Goal: Complete application form: Complete application form

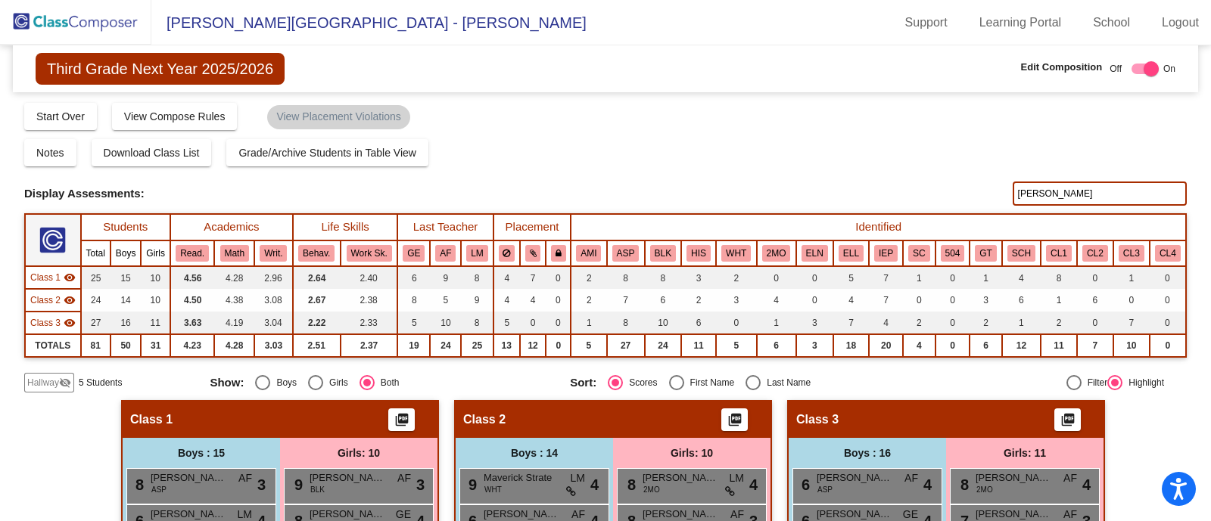
scroll to position [360, 0]
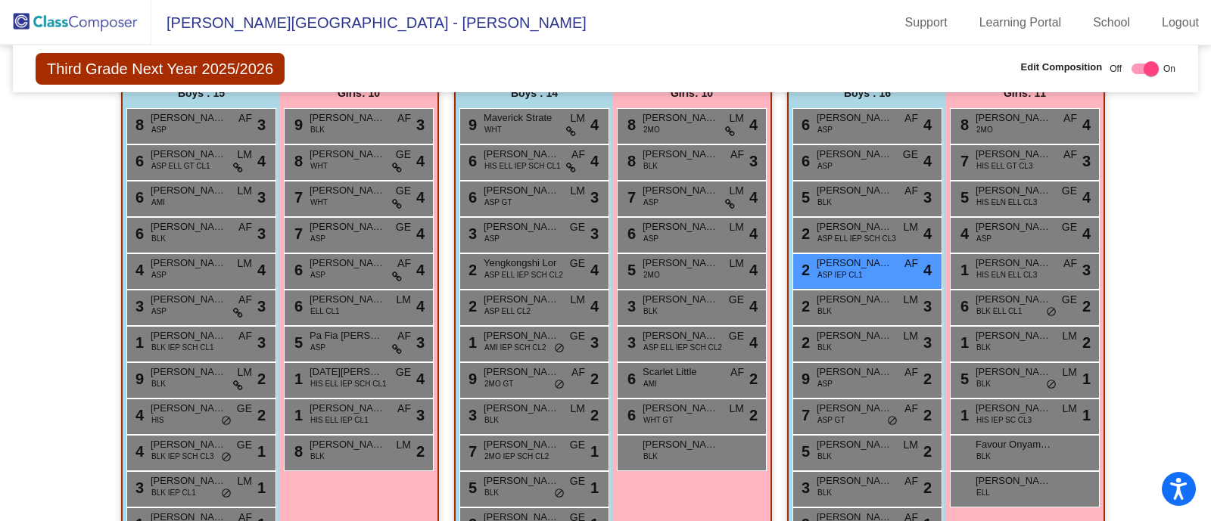
click at [80, 19] on img at bounding box center [75, 22] width 151 height 45
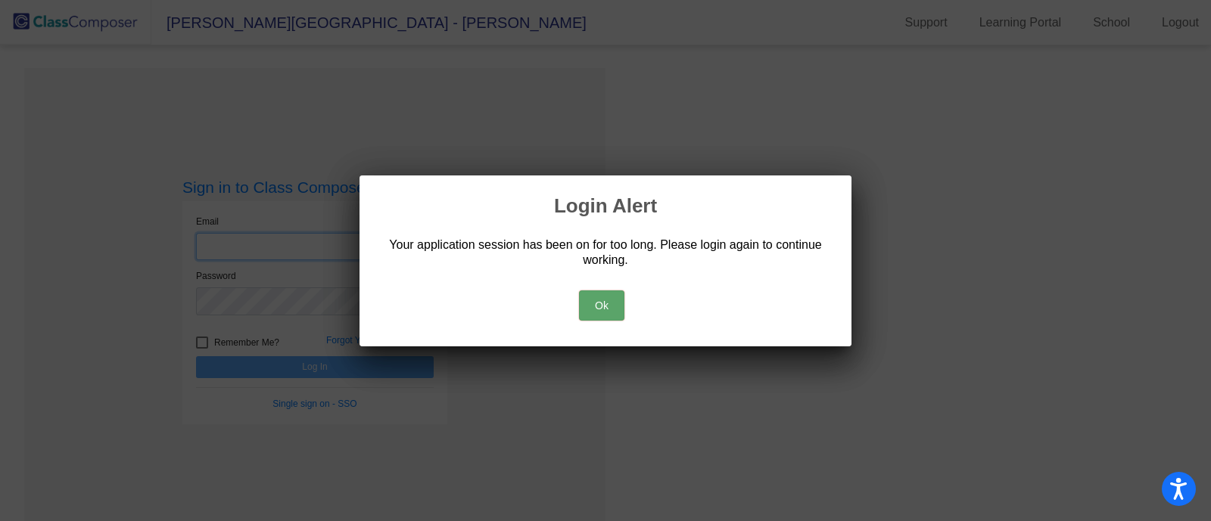
type input "[EMAIL_ADDRESS][DOMAIN_NAME]"
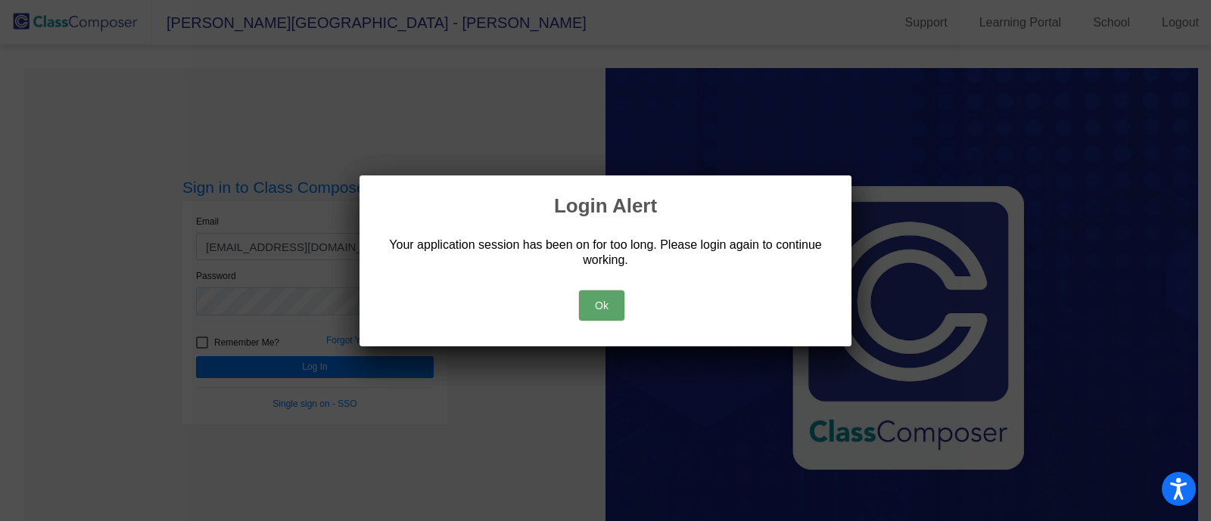
click at [609, 308] on button "Ok" at bounding box center [601, 306] width 45 height 30
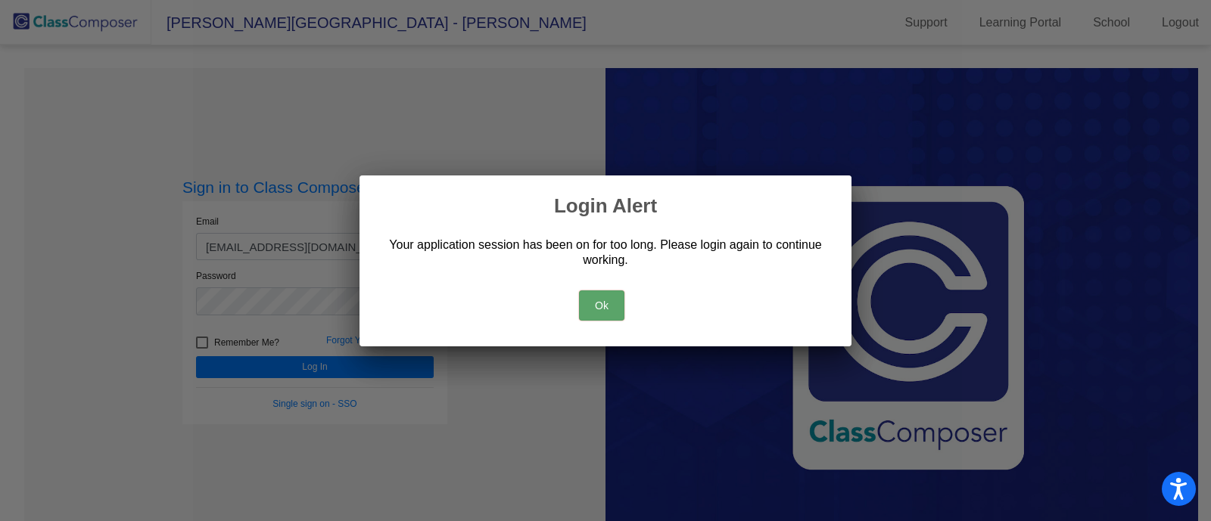
click at [609, 308] on button "Ok" at bounding box center [601, 306] width 45 height 30
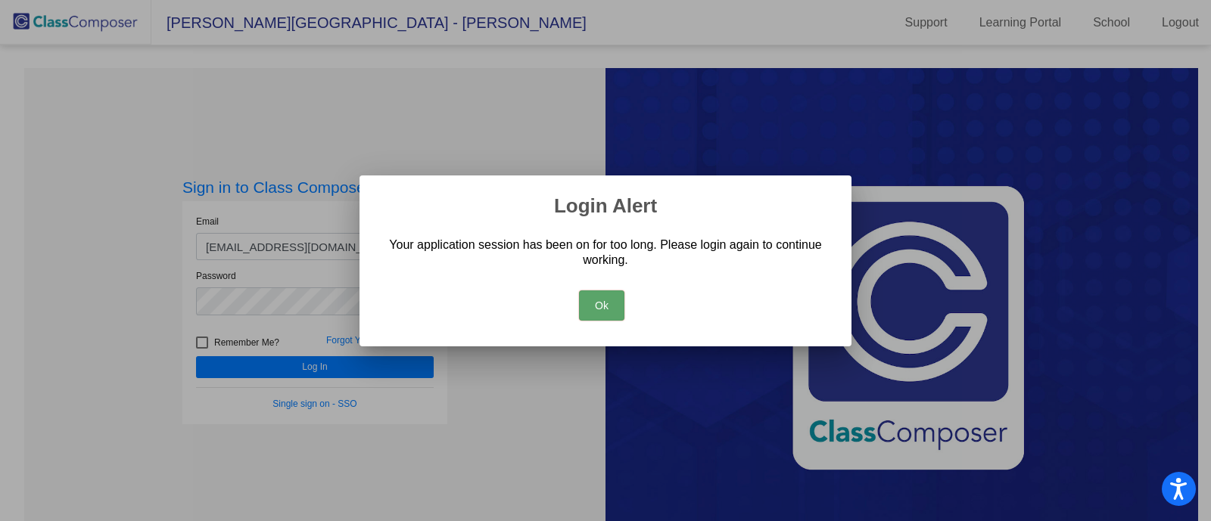
click at [609, 308] on button "Ok" at bounding box center [601, 306] width 45 height 30
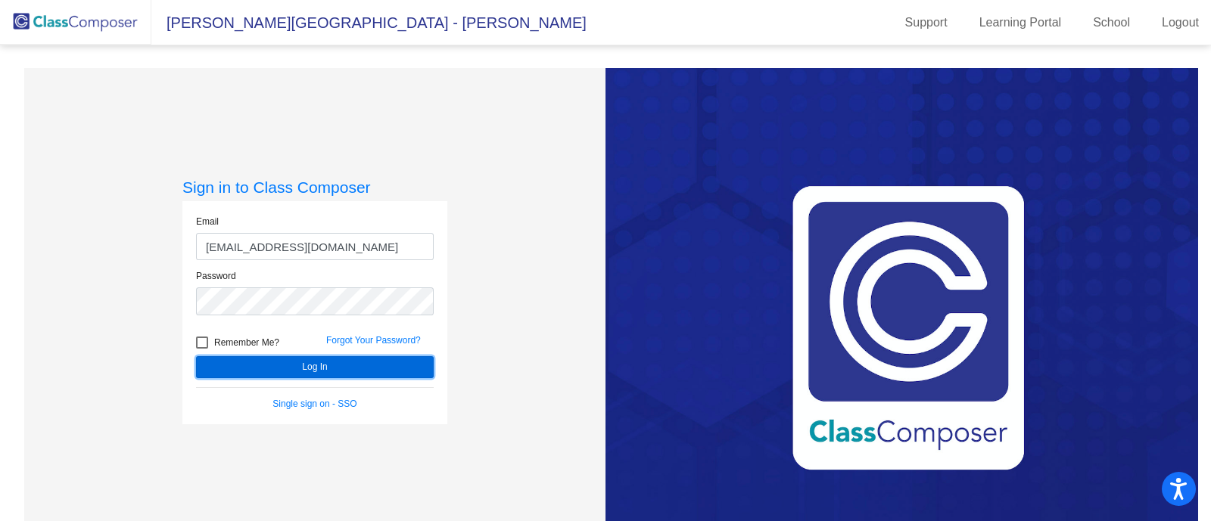
click at [397, 357] on button "Log In" at bounding box center [315, 367] width 238 height 22
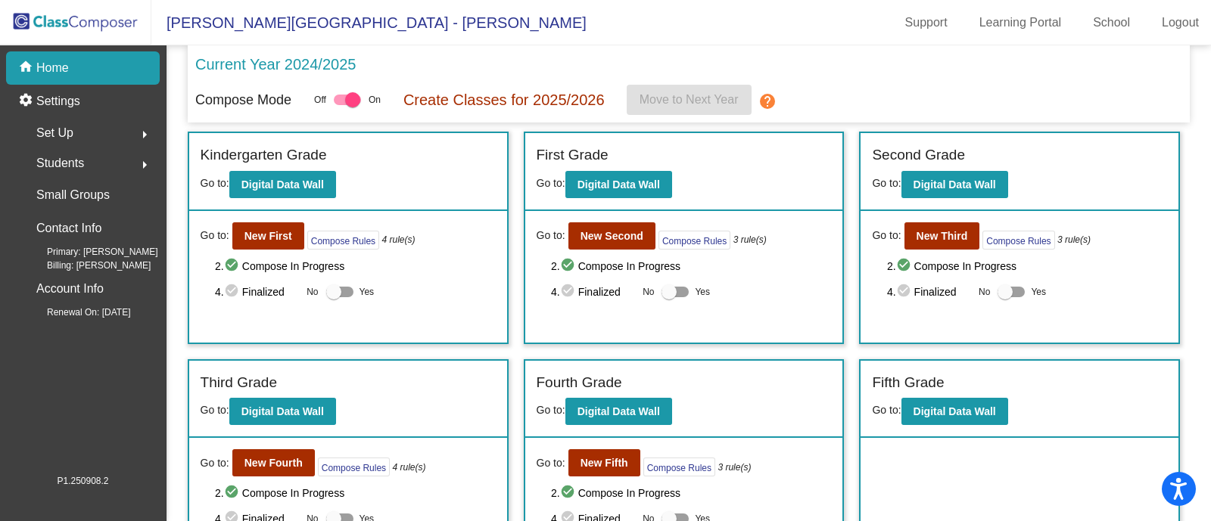
scroll to position [48, 0]
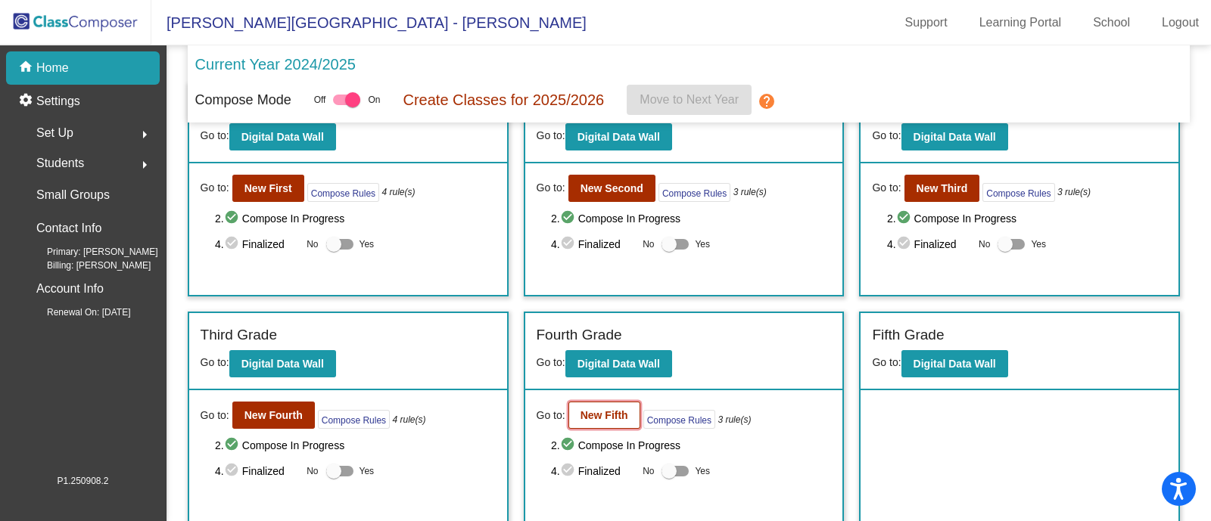
click at [597, 411] on b "New Fifth" at bounding box center [605, 415] width 48 height 12
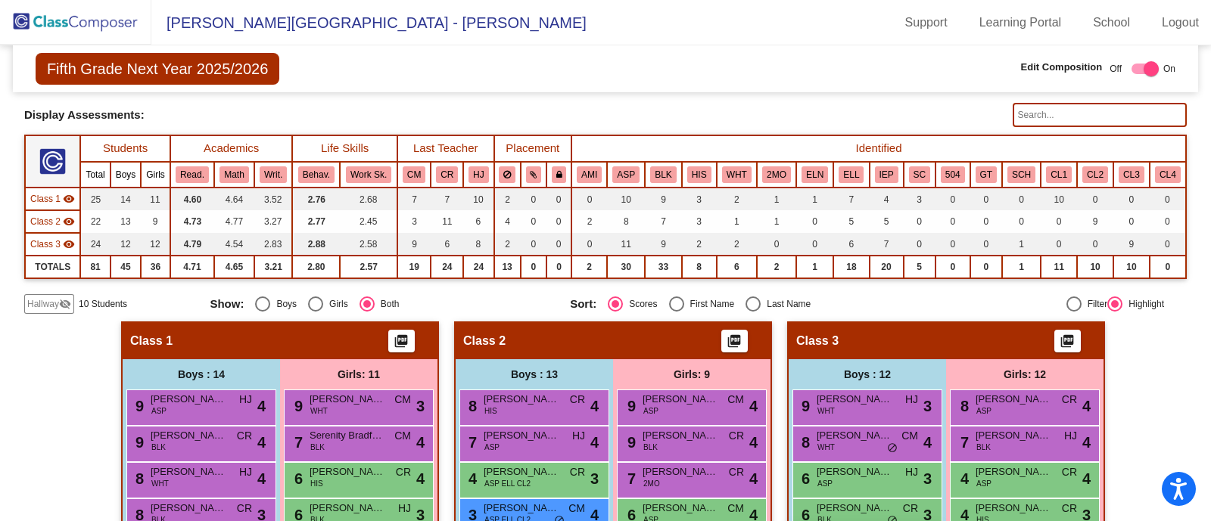
scroll to position [75, 0]
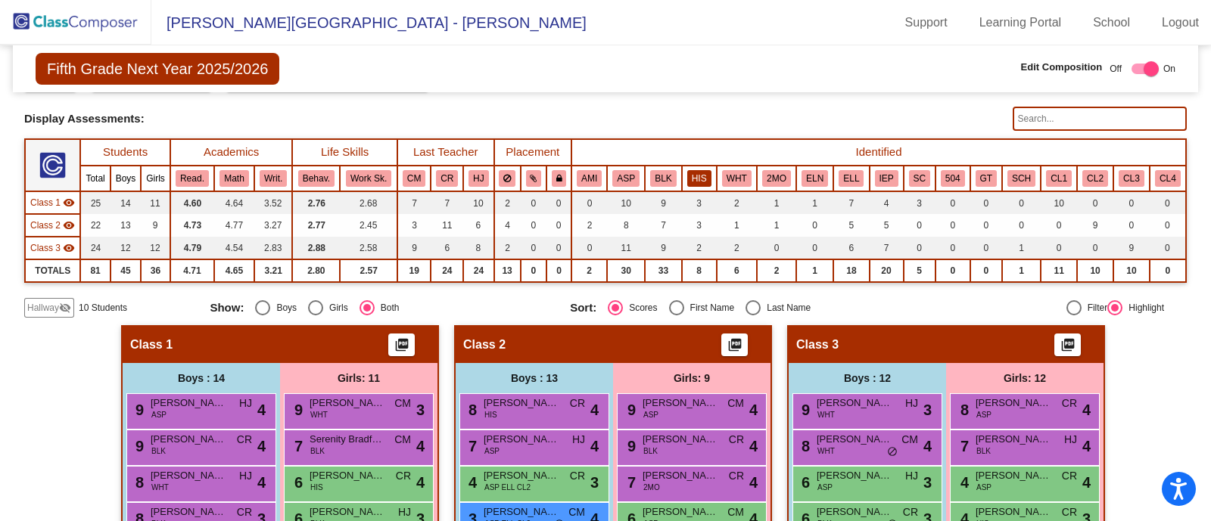
click at [701, 178] on button "HIS" at bounding box center [699, 178] width 24 height 17
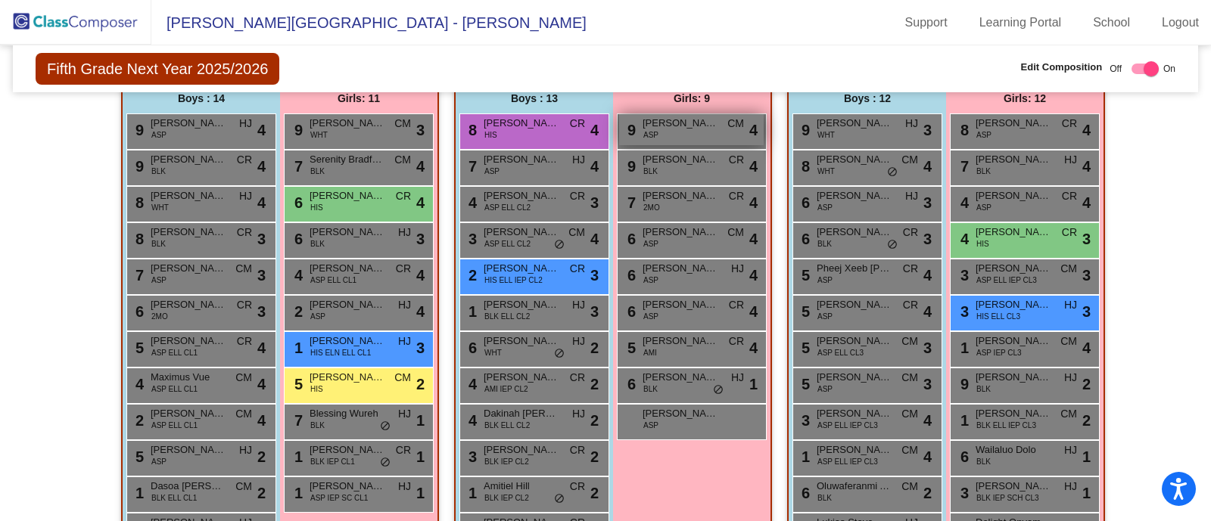
scroll to position [356, 0]
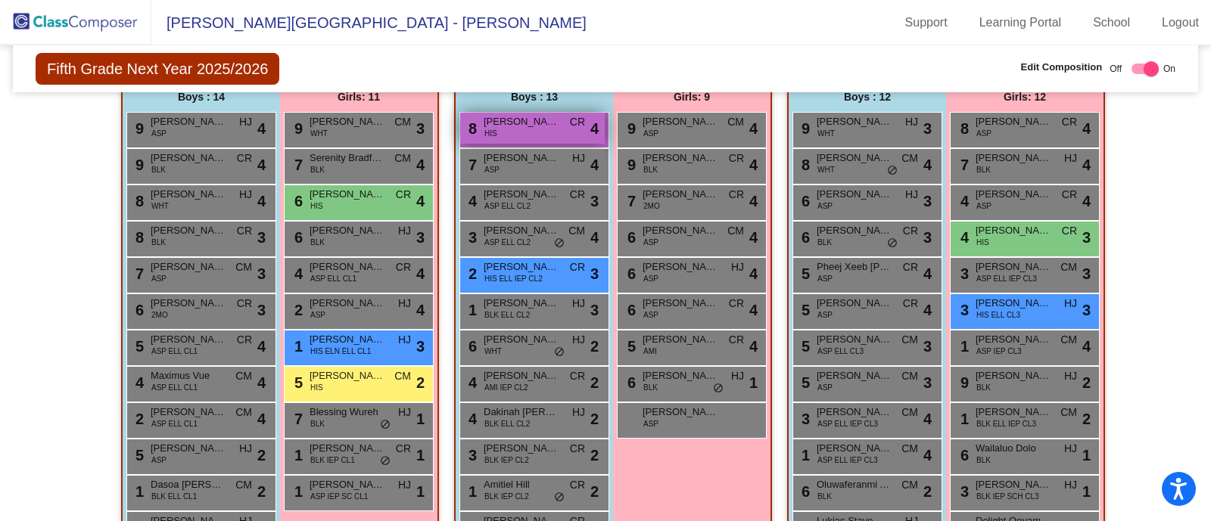
click at [536, 132] on div "8 [PERSON_NAME] HIS CR lock do_not_disturb_alt 4" at bounding box center [532, 128] width 145 height 31
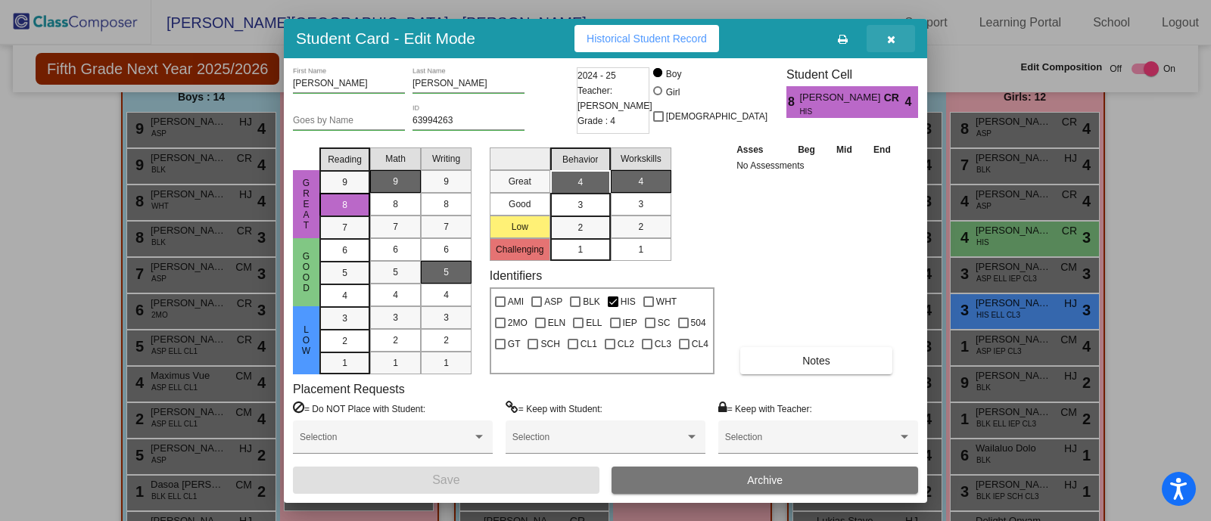
click at [889, 36] on icon "button" at bounding box center [891, 39] width 8 height 11
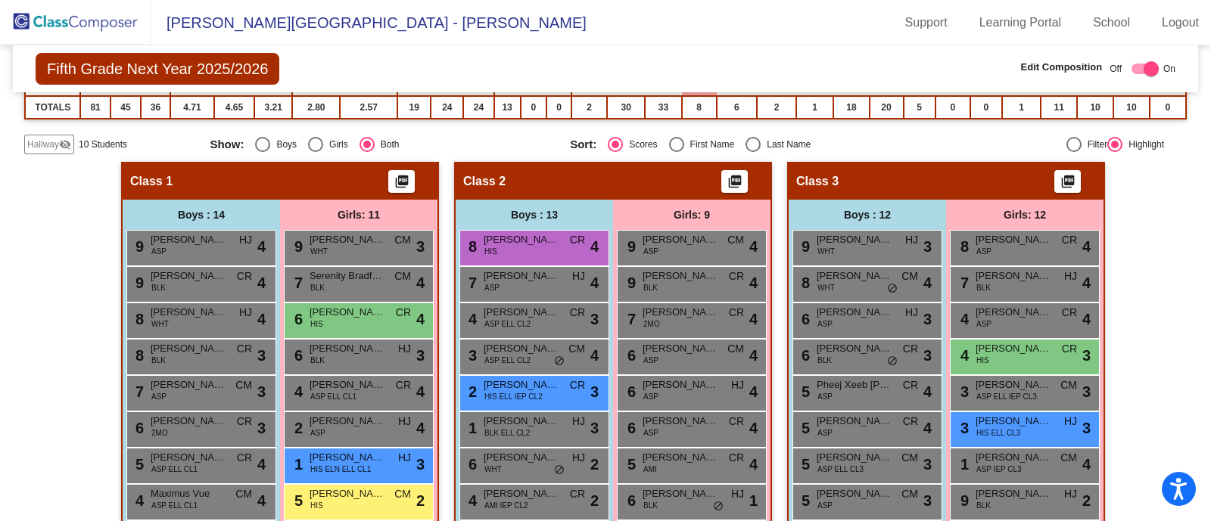
scroll to position [237, 0]
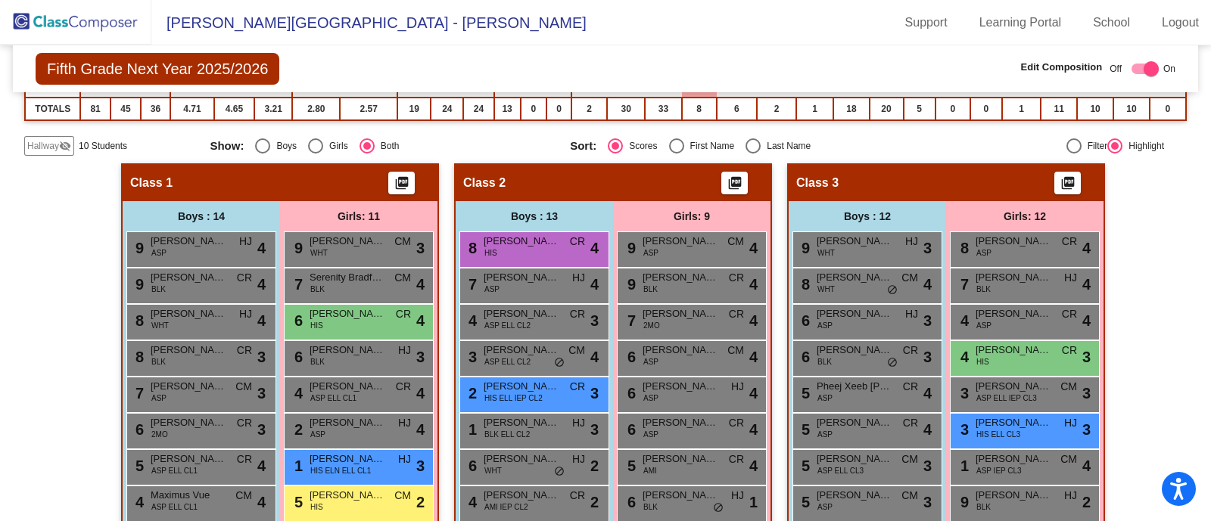
click at [42, 150] on span "Hallway" at bounding box center [43, 146] width 32 height 14
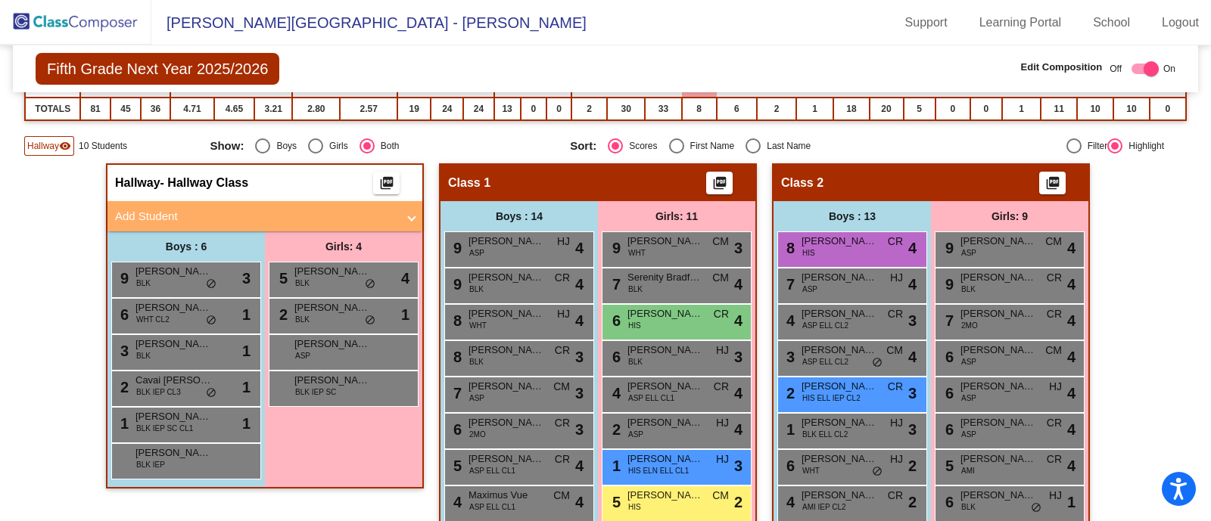
click at [36, 142] on span "Hallway" at bounding box center [43, 146] width 32 height 14
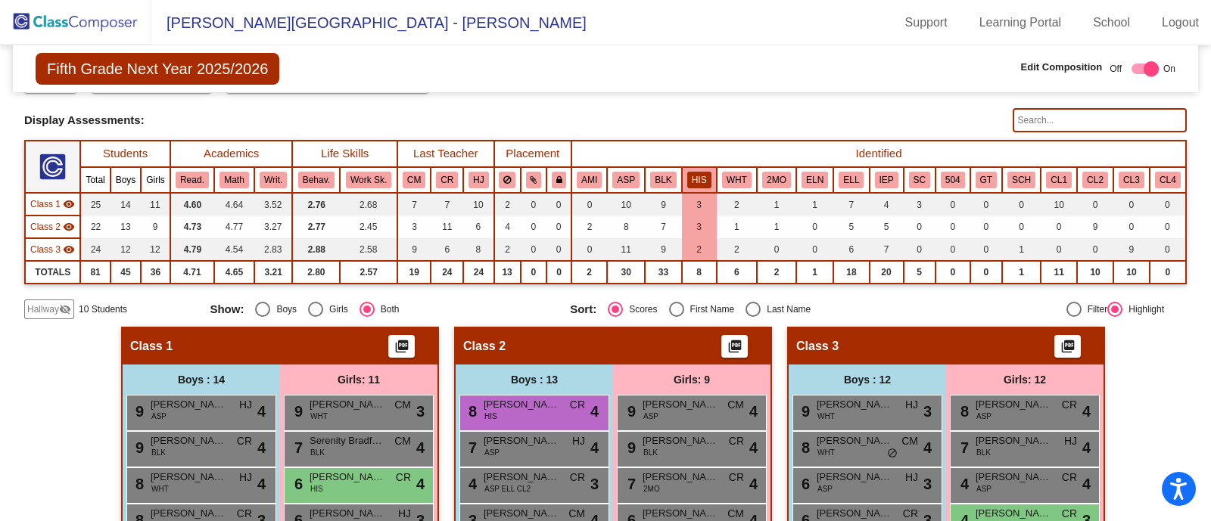
scroll to position [63, 0]
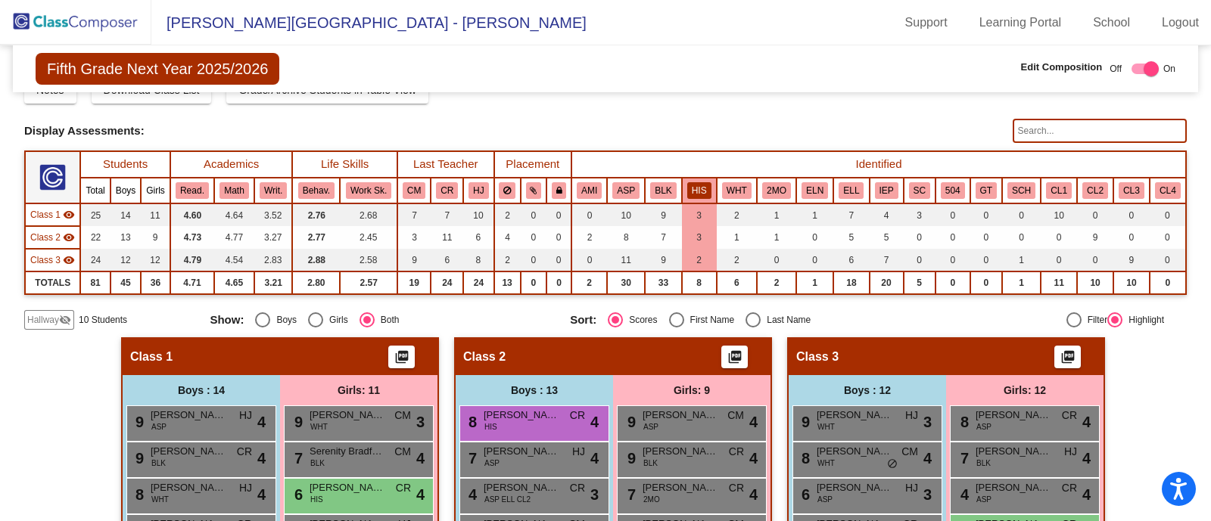
click at [39, 316] on span "Hallway" at bounding box center [43, 320] width 32 height 14
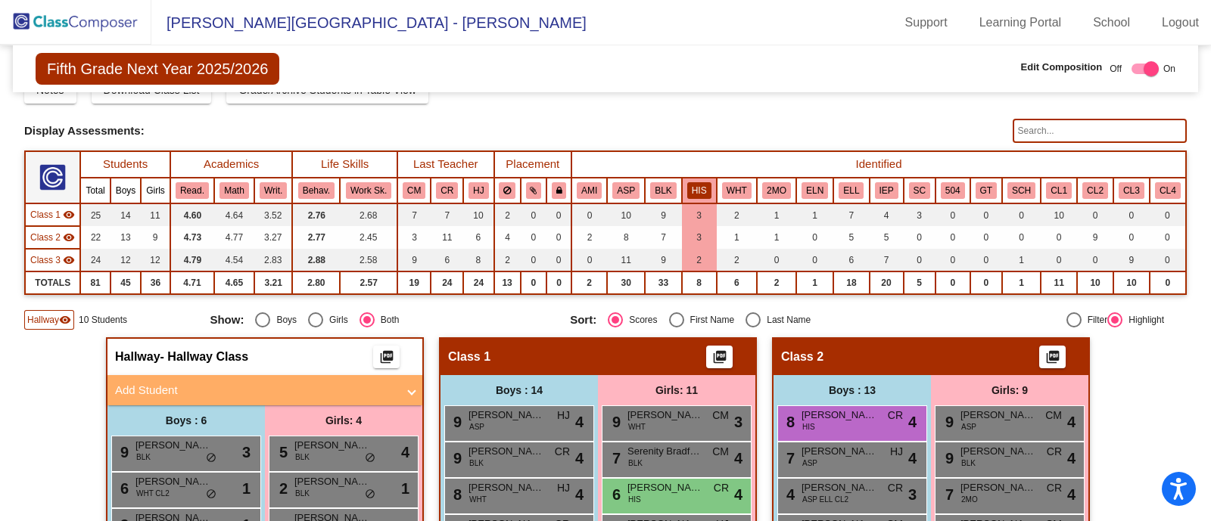
click at [279, 390] on mat-panel-title "Add Student" at bounding box center [256, 390] width 282 height 17
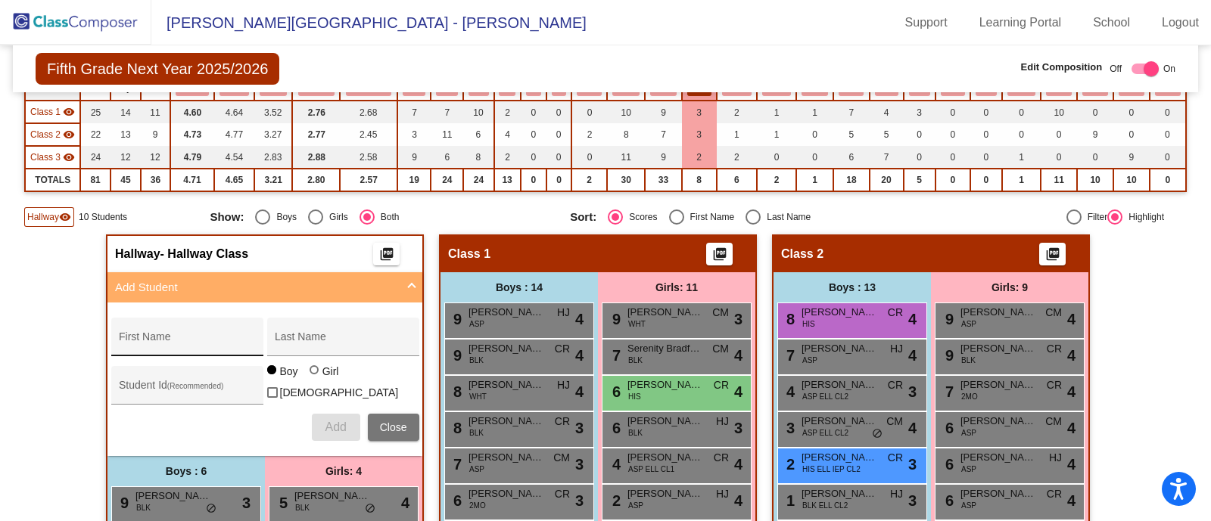
scroll to position [176, 0]
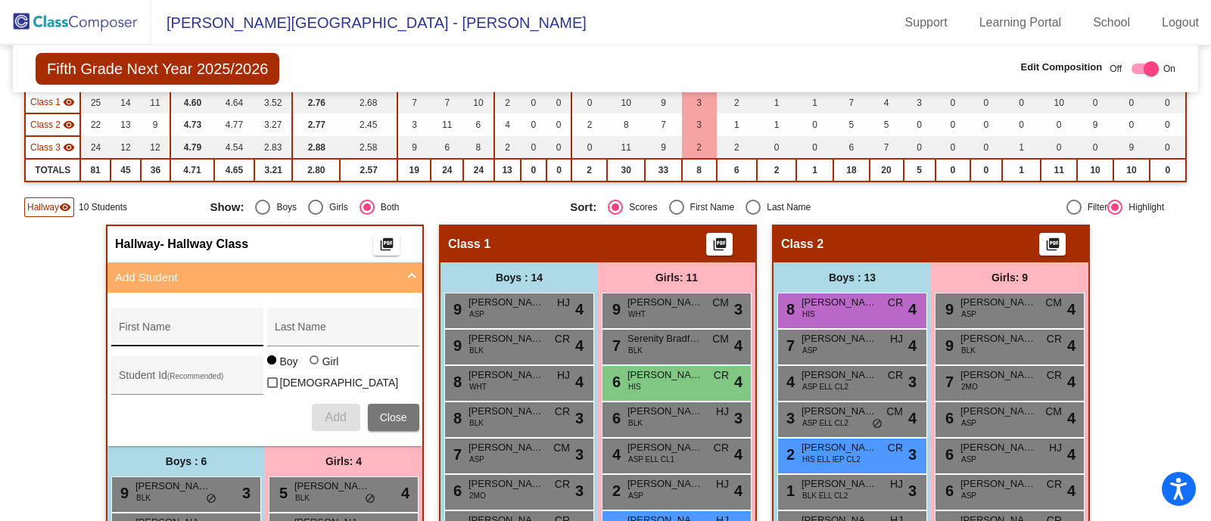
click at [204, 319] on div "First Name" at bounding box center [187, 331] width 136 height 31
type input "[PERSON_NAME]"
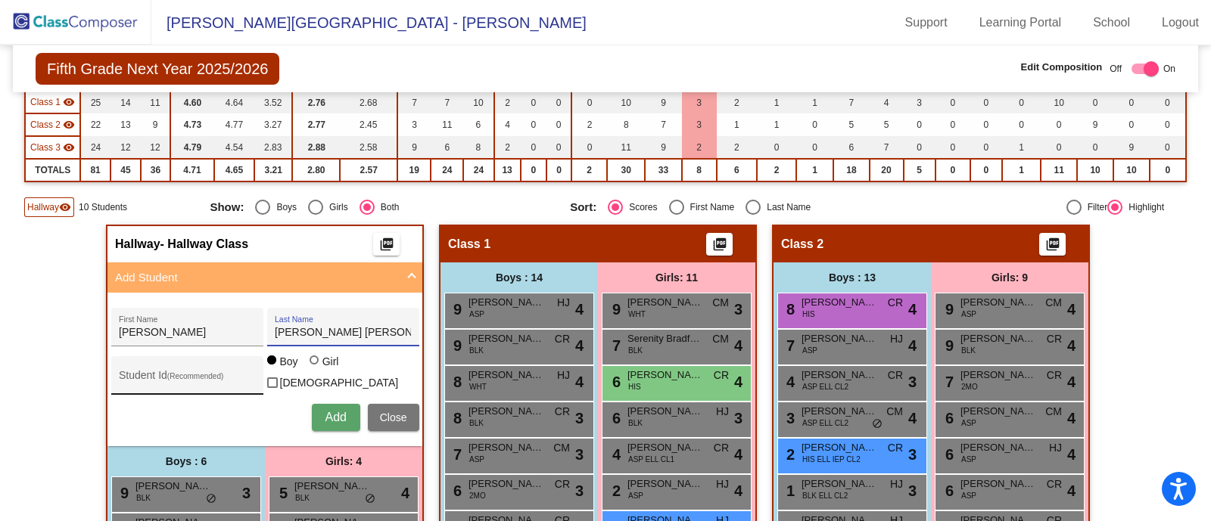
type input "[PERSON_NAME] [PERSON_NAME]"
click at [193, 375] on input "Student Id (Recommended)" at bounding box center [187, 381] width 136 height 12
click at [238, 410] on div "Add Close" at bounding box center [265, 417] width 308 height 27
click at [164, 375] on input "Student Id (Recommended)" at bounding box center [187, 381] width 136 height 12
paste input "64016585"
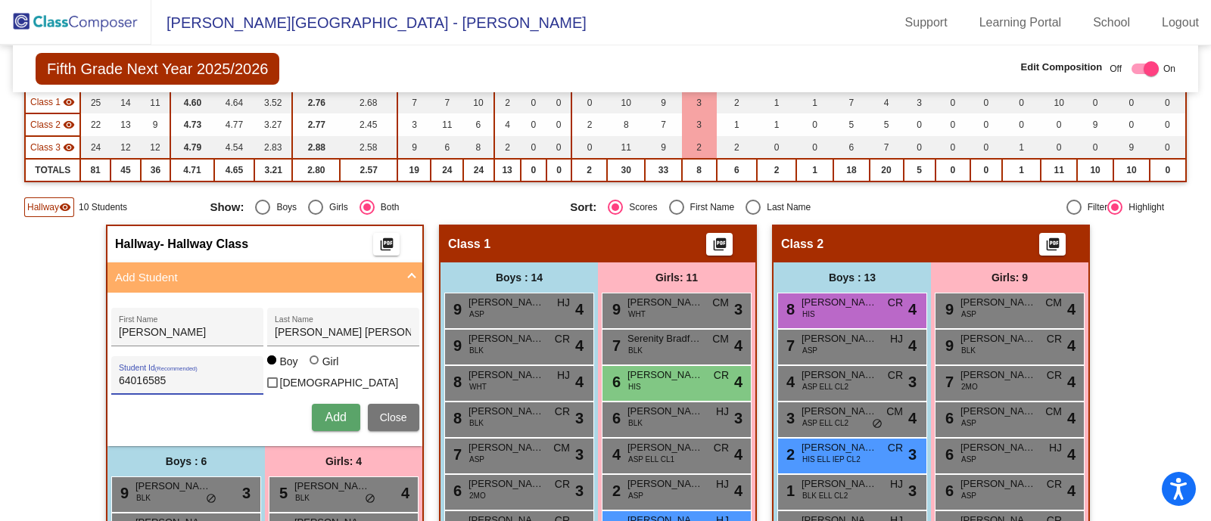
type input "64016585"
click at [326, 412] on span "Add" at bounding box center [335, 417] width 21 height 13
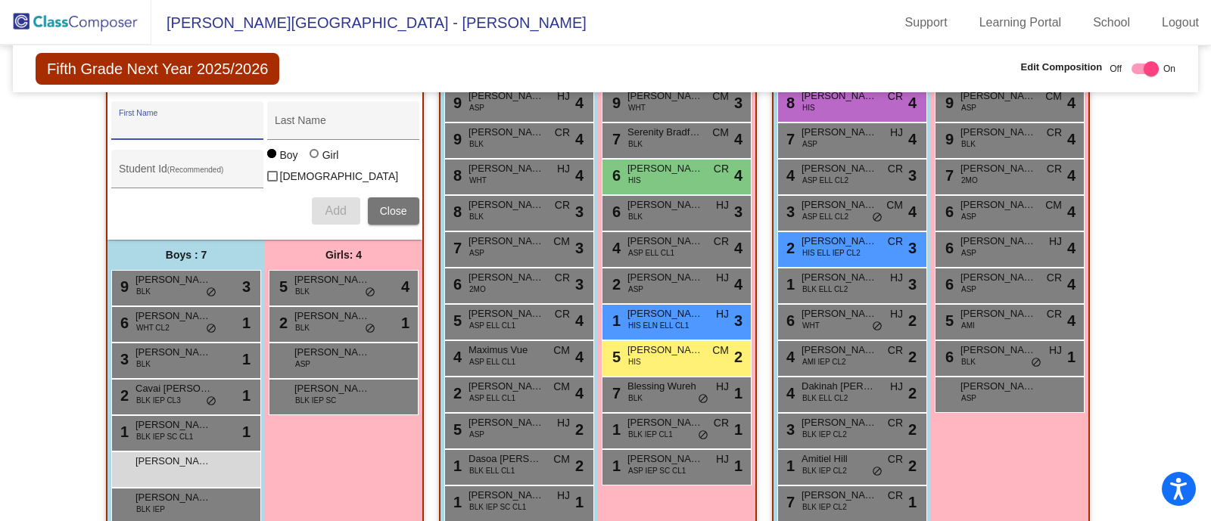
scroll to position [384, 0]
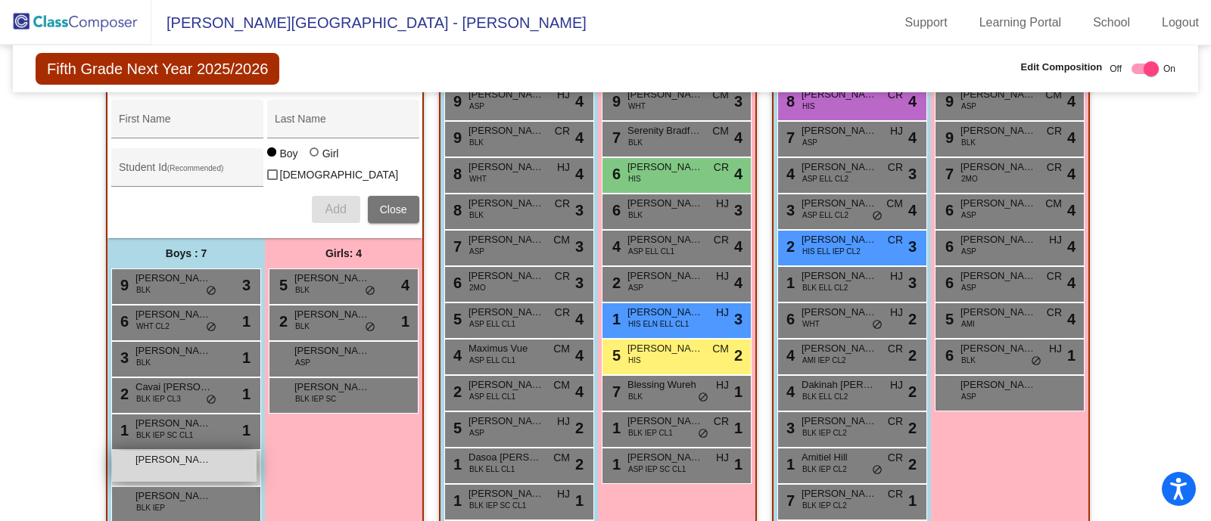
click at [170, 462] on span "[PERSON_NAME]" at bounding box center [173, 460] width 76 height 15
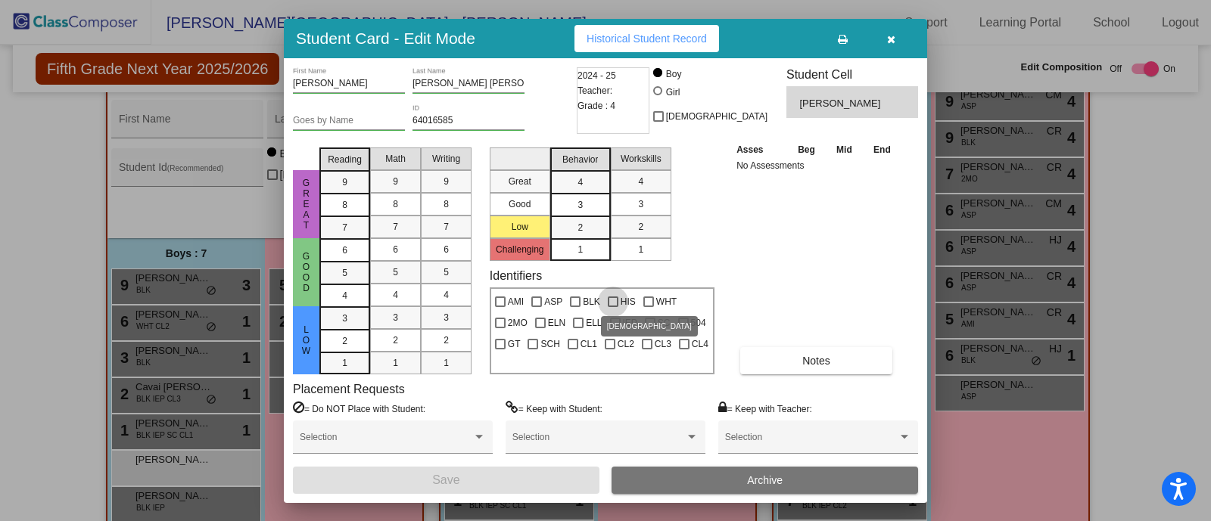
click at [612, 300] on div at bounding box center [613, 302] width 11 height 11
click at [612, 307] on input "HIS" at bounding box center [612, 307] width 1 height 1
checkbox input "true"
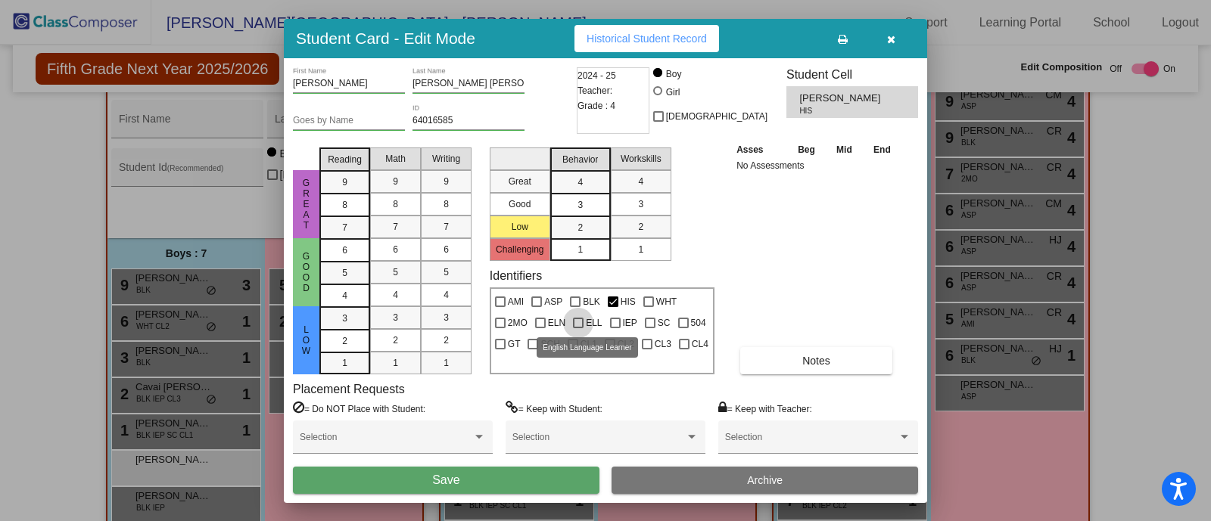
click at [579, 319] on div at bounding box center [578, 323] width 11 height 11
click at [578, 328] on input "ELL" at bounding box center [577, 328] width 1 height 1
checkbox input "true"
click at [543, 322] on div at bounding box center [540, 323] width 11 height 11
click at [540, 328] on input "ELN" at bounding box center [540, 328] width 1 height 1
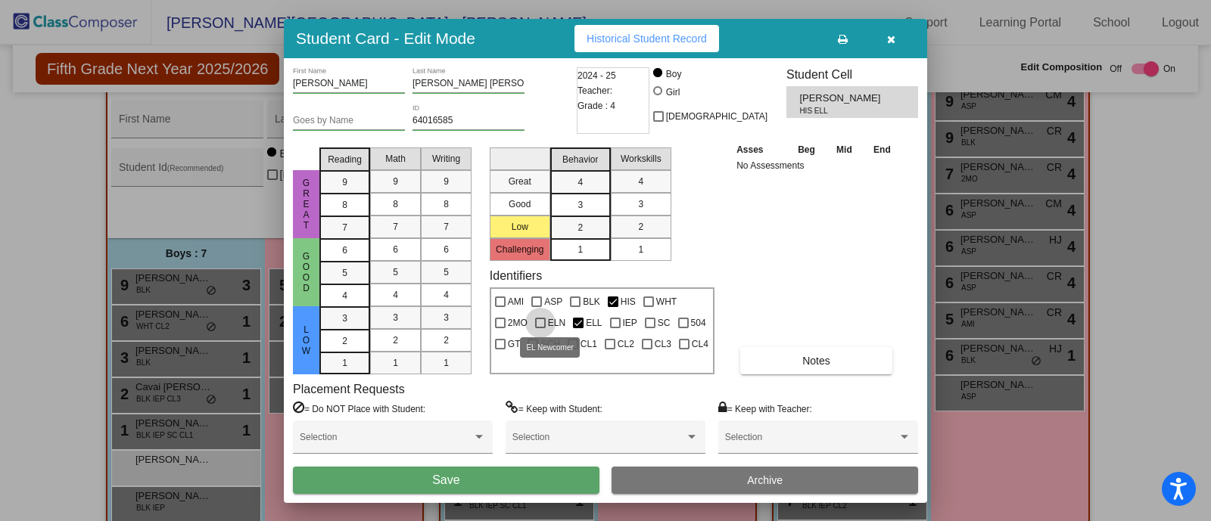
checkbox input "true"
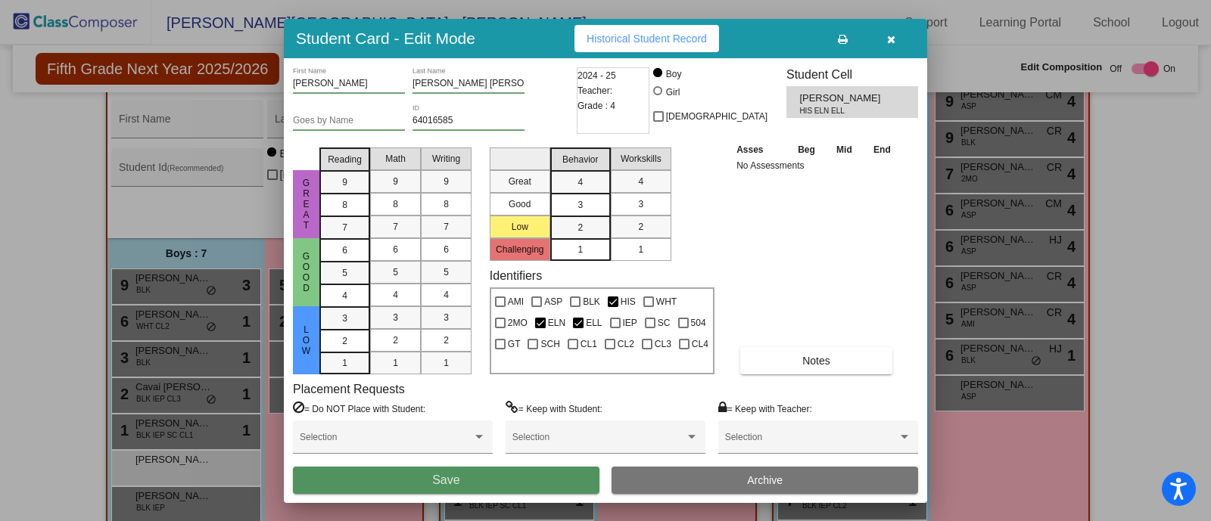
click at [503, 481] on button "Save" at bounding box center [446, 480] width 307 height 27
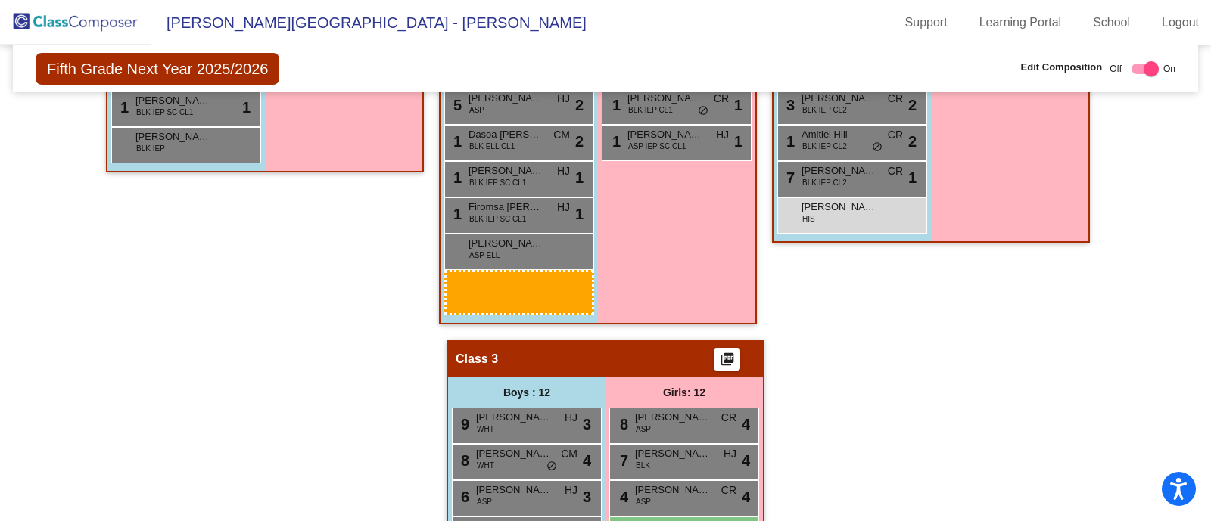
scroll to position [724, 0]
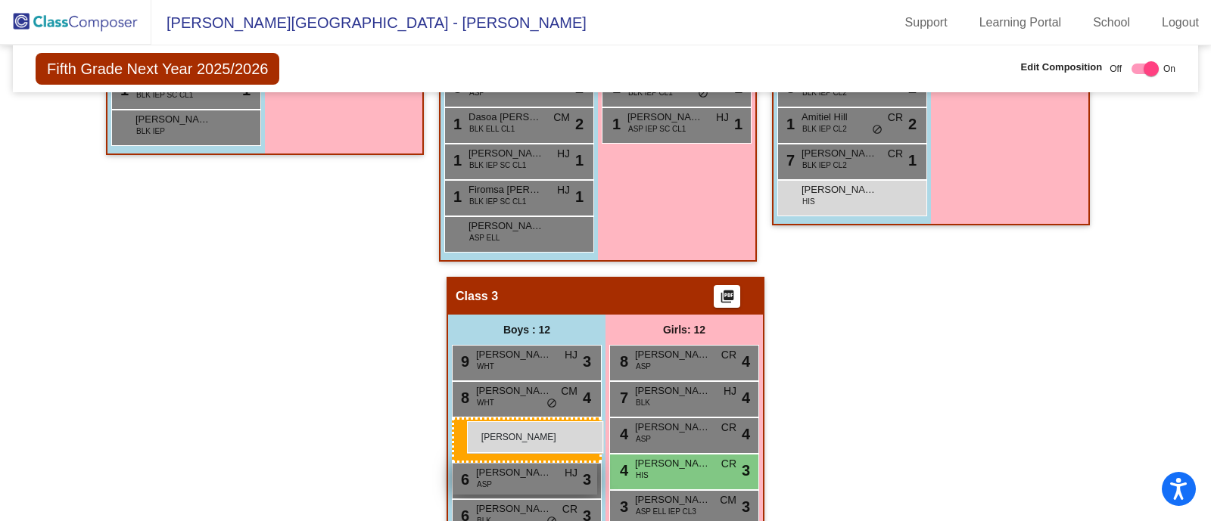
drag, startPoint x: 176, startPoint y: 459, endPoint x: 463, endPoint y: 419, distance: 289.6
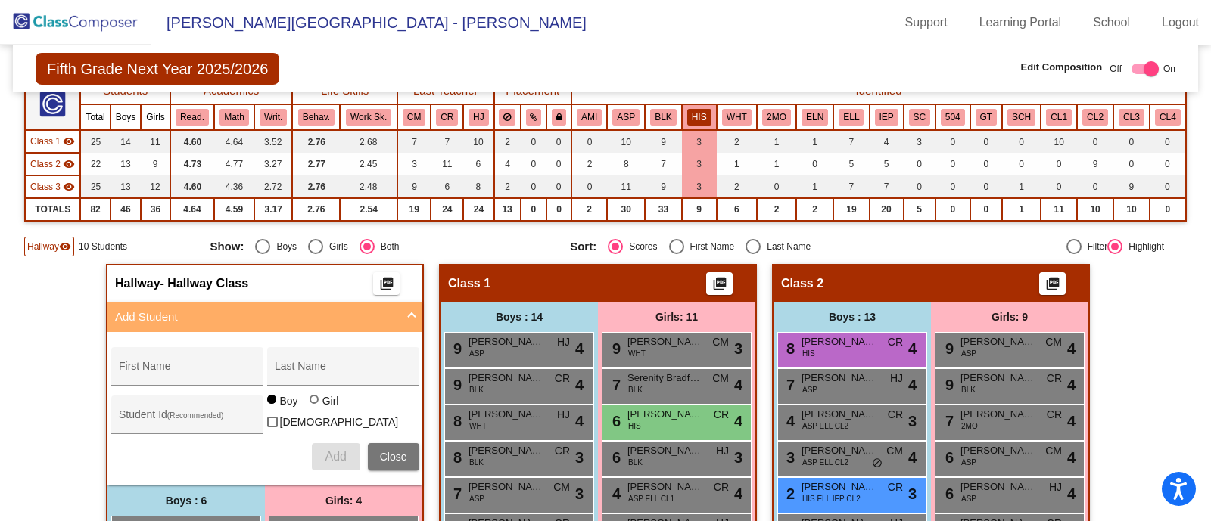
scroll to position [135, 0]
